Goal: Transaction & Acquisition: Book appointment/travel/reservation

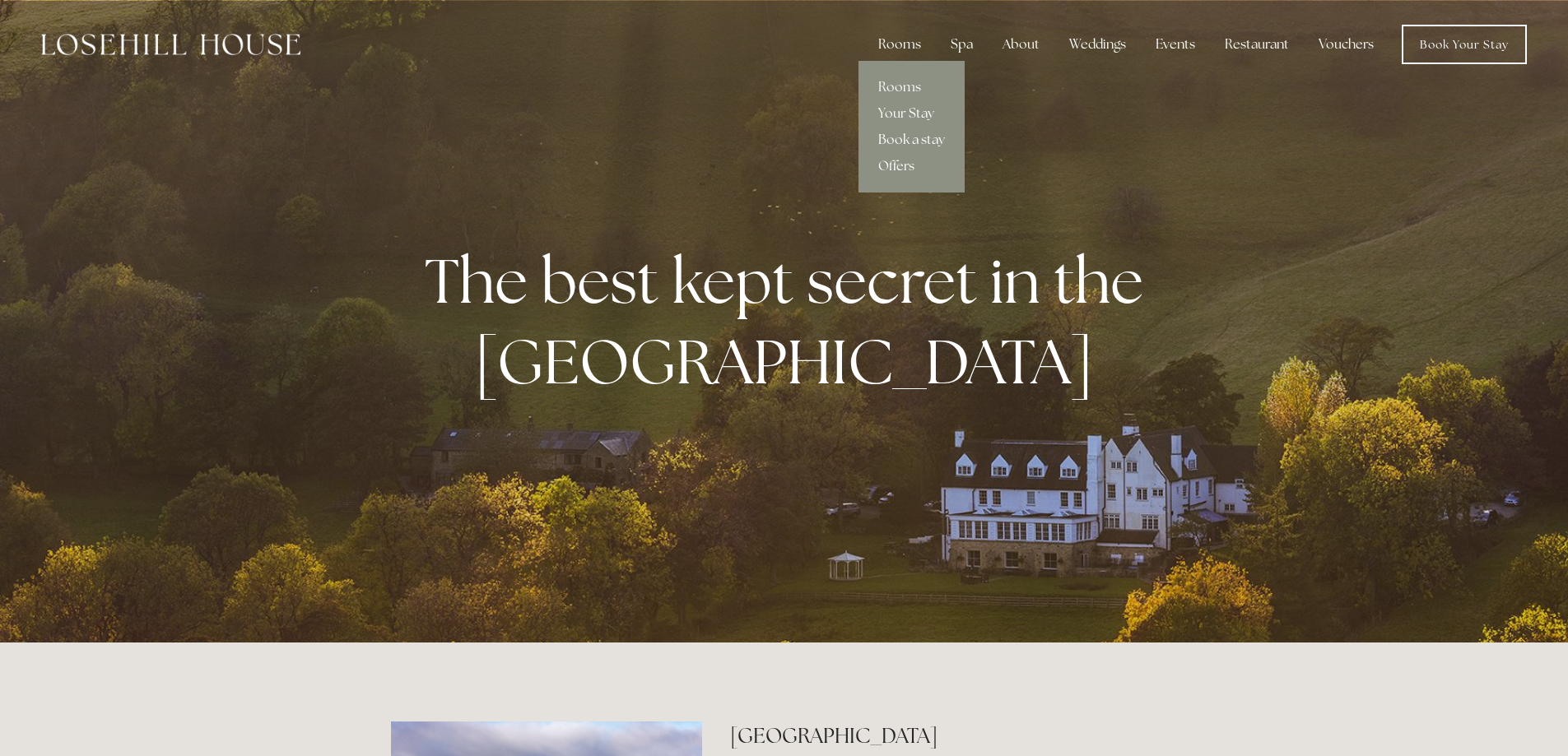
click at [901, 140] on link "Book a stay" at bounding box center [911, 139] width 107 height 26
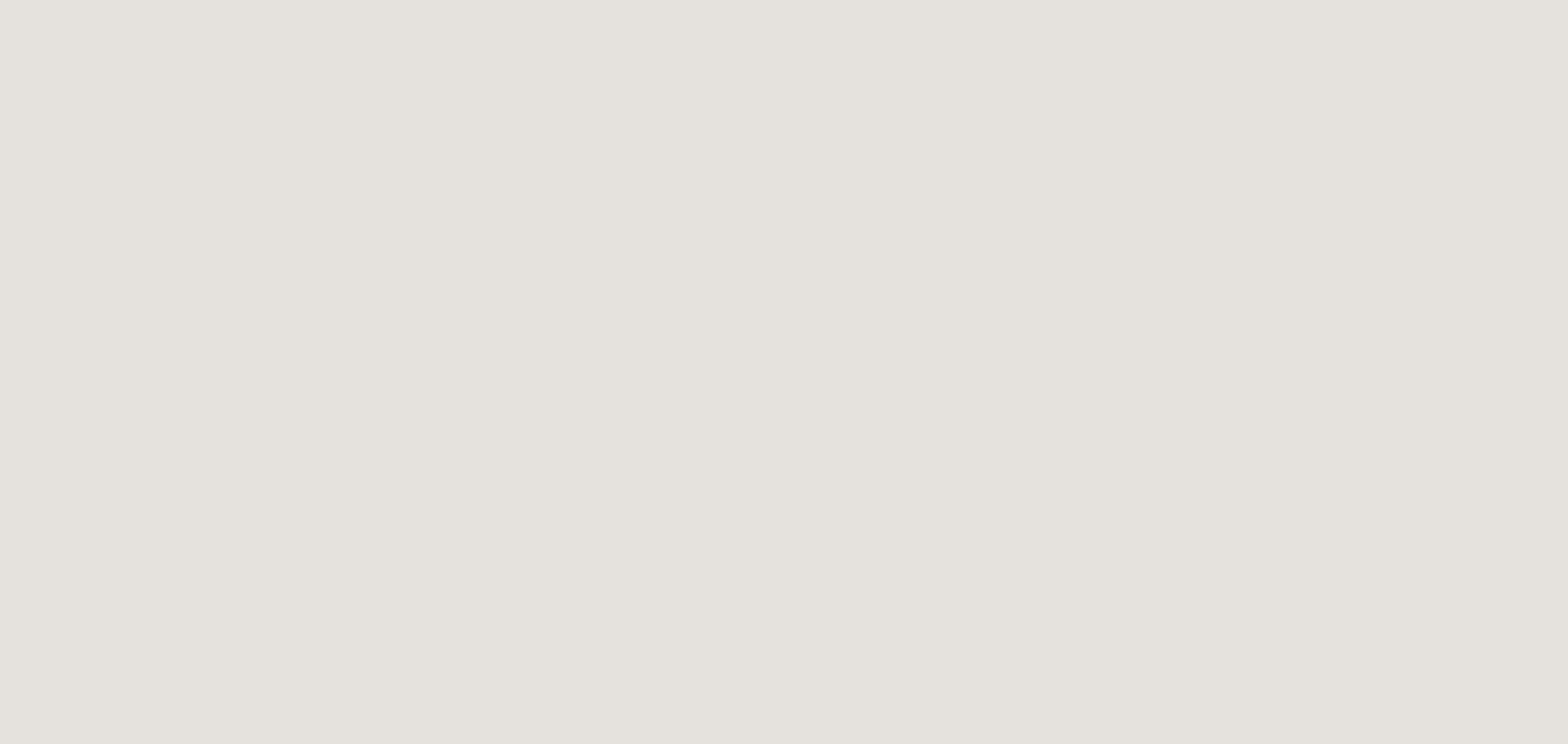
scroll to position [172, 0]
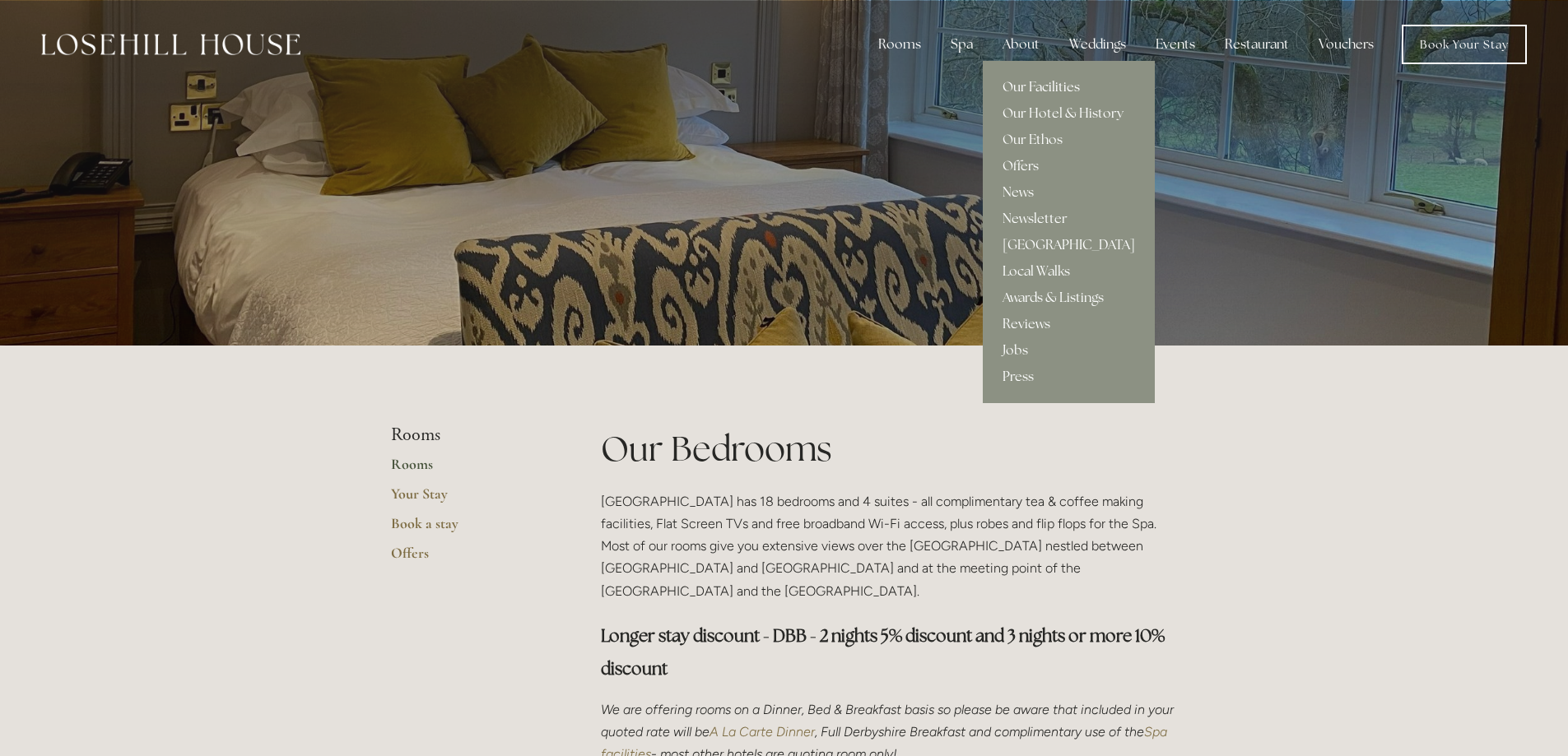
click at [1039, 91] on link "Our Facilities" at bounding box center [1069, 87] width 172 height 26
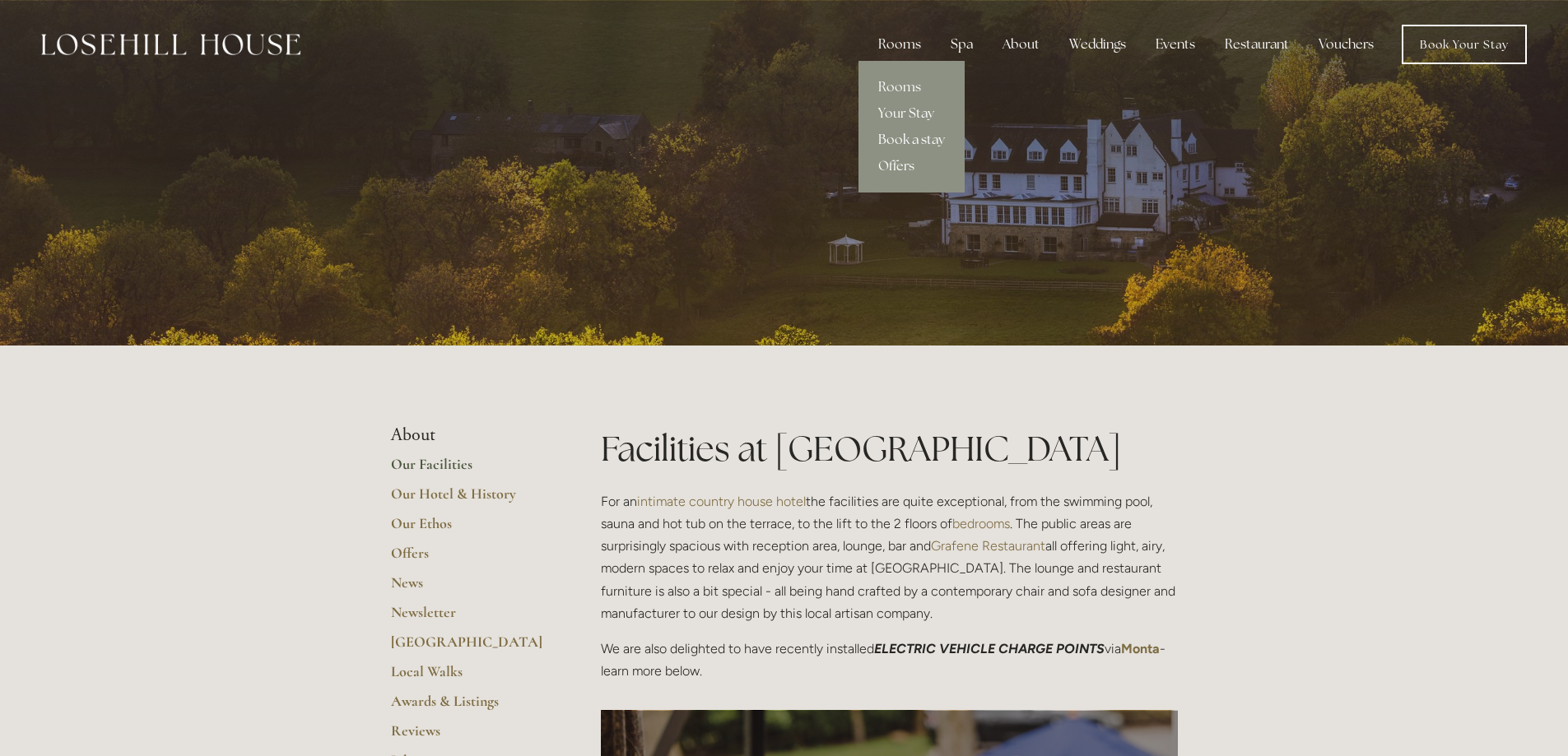
click at [900, 136] on link "Book a stay" at bounding box center [911, 139] width 107 height 26
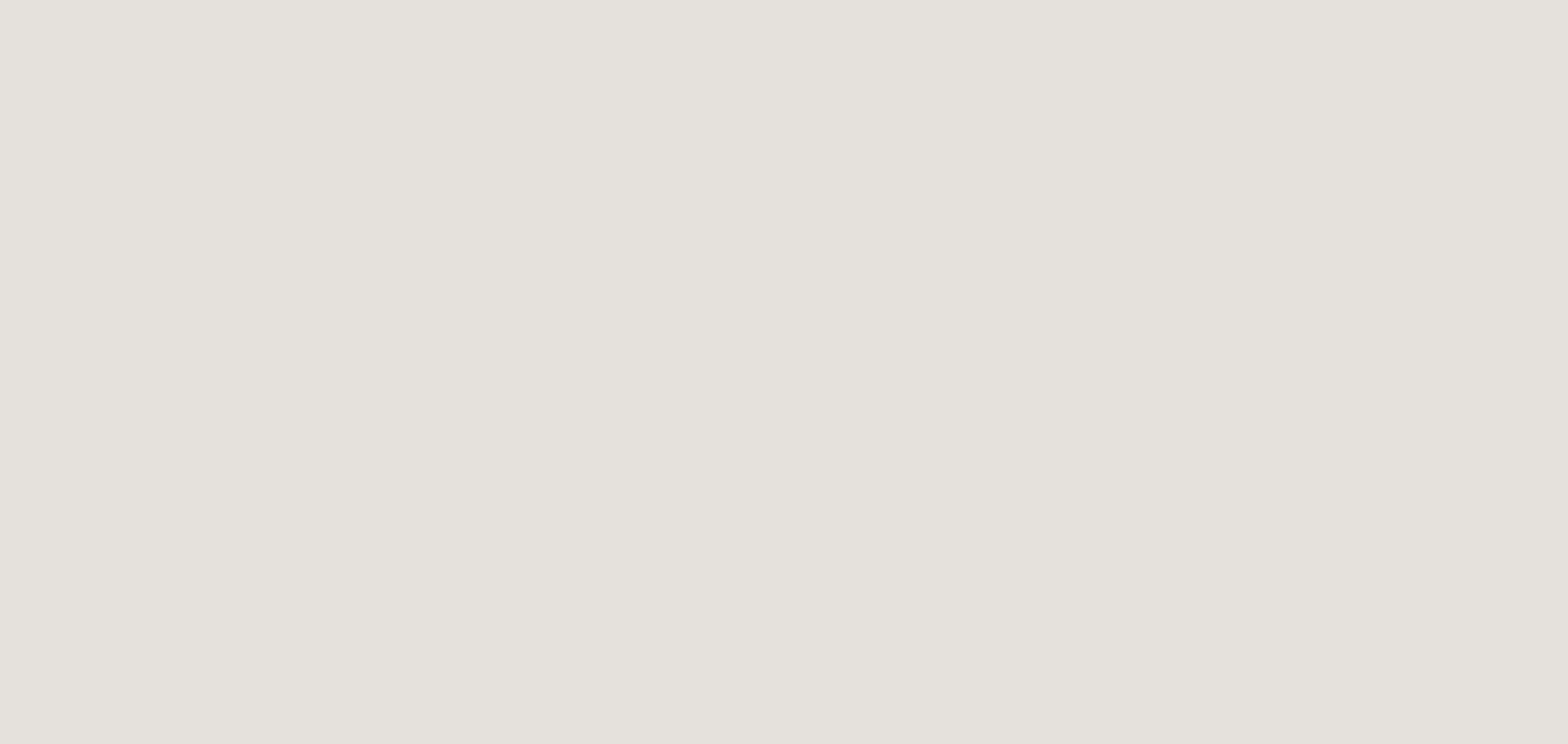
scroll to position [337, 0]
